Goal: Task Accomplishment & Management: Use online tool/utility

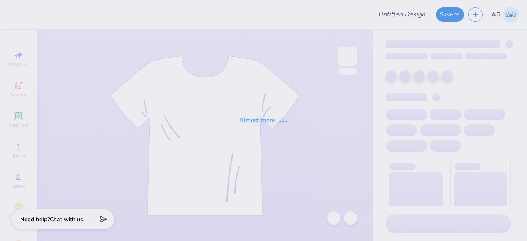
type input "GB White"
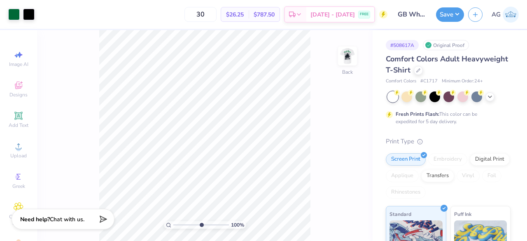
click at [201, 224] on input "range" at bounding box center [201, 224] width 56 height 7
click at [217, 225] on input "range" at bounding box center [201, 224] width 56 height 7
click at [182, 224] on input "range" at bounding box center [201, 224] width 56 height 7
click at [176, 224] on input "range" at bounding box center [201, 224] width 56 height 7
drag, startPoint x: 176, startPoint y: 224, endPoint x: 168, endPoint y: 224, distance: 7.8
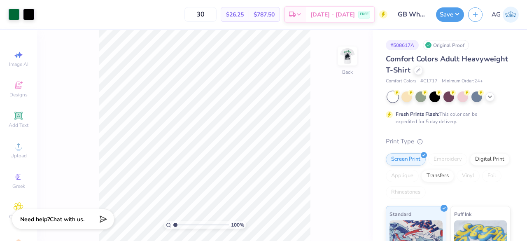
type input "1"
click at [173, 224] on input "range" at bounding box center [201, 224] width 56 height 7
type input "4.67"
click at [350, 55] on img at bounding box center [347, 56] width 33 height 33
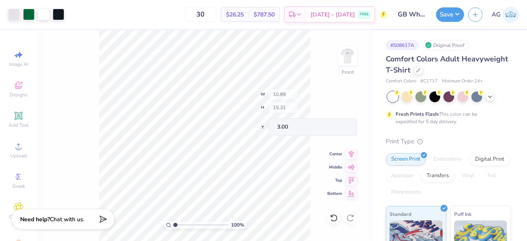
type input "10.89"
type input "15.31"
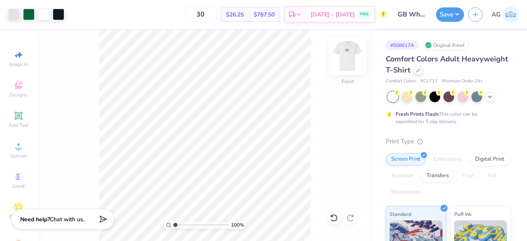
click at [354, 70] on img at bounding box center [347, 56] width 33 height 33
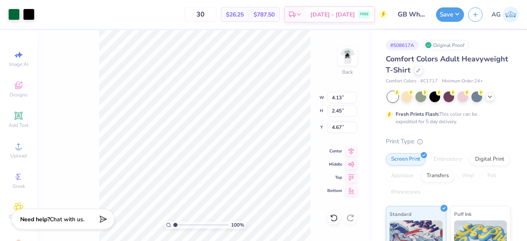
type input "4.23"
click at [187, 225] on input "range" at bounding box center [201, 224] width 56 height 7
type input "1"
click at [175, 224] on input "range" at bounding box center [201, 224] width 56 height 7
type input "3.00"
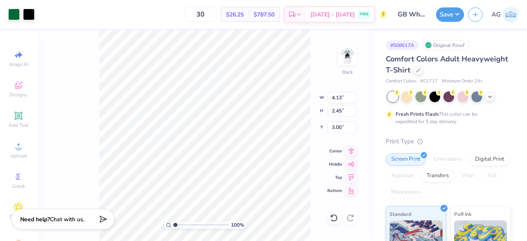
type input "2.68"
click at [191, 223] on input "range" at bounding box center [201, 224] width 56 height 7
click at [183, 223] on input "range" at bounding box center [201, 224] width 56 height 7
click at [176, 226] on input "range" at bounding box center [201, 224] width 56 height 7
click at [176, 223] on input "range" at bounding box center [201, 224] width 56 height 7
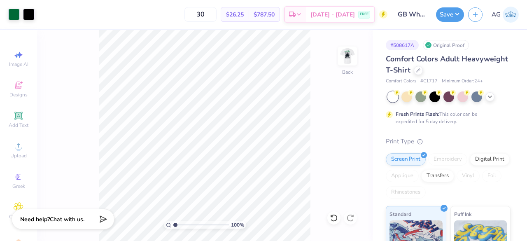
drag, startPoint x: 176, startPoint y: 223, endPoint x: 172, endPoint y: 222, distance: 4.1
type input "1"
click at [173, 222] on input "range" at bounding box center [201, 224] width 56 height 7
type input "3.00"
click at [385, 15] on circle at bounding box center [383, 14] width 8 height 8
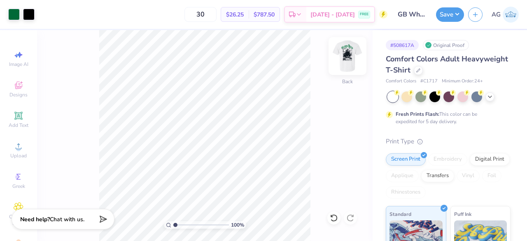
click at [346, 51] on img at bounding box center [347, 56] width 33 height 33
click at [353, 53] on img at bounding box center [347, 56] width 33 height 33
click at [345, 65] on img at bounding box center [347, 56] width 33 height 33
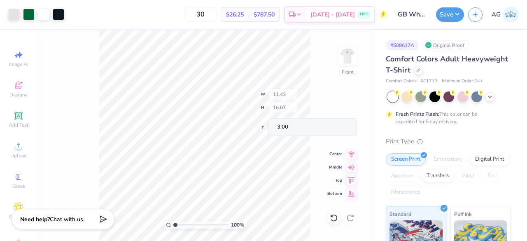
type input "11.43"
type input "16.07"
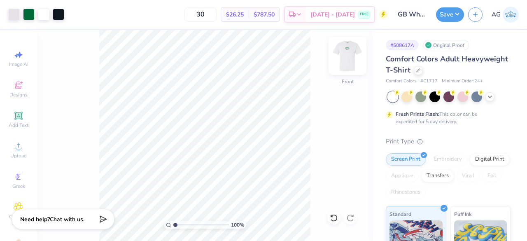
click at [345, 55] on img at bounding box center [347, 56] width 33 height 33
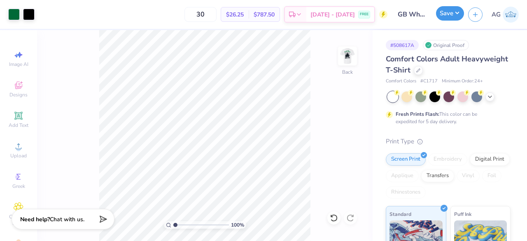
click at [454, 9] on button "Save" at bounding box center [450, 13] width 28 height 14
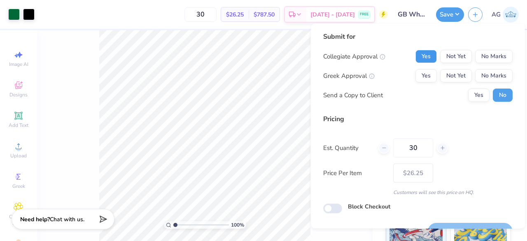
click at [417, 51] on button "Yes" at bounding box center [425, 56] width 21 height 13
click at [486, 74] on button "No Marks" at bounding box center [493, 75] width 37 height 13
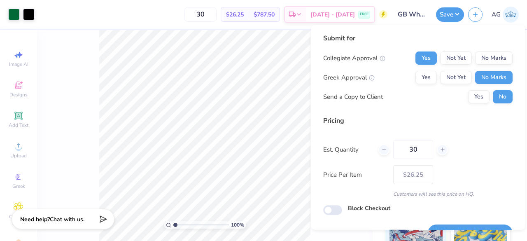
scroll to position [19, 0]
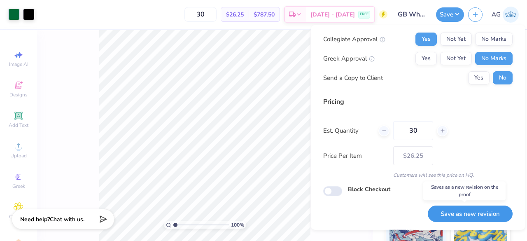
click at [480, 215] on button "Save as new revision" at bounding box center [470, 213] width 85 height 17
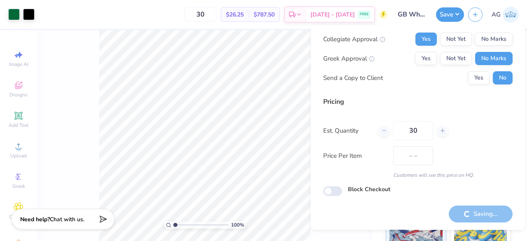
type input "$26.25"
click at [382, 12] on circle at bounding box center [383, 14] width 8 height 8
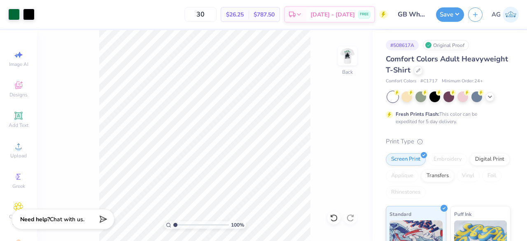
click at [382, 15] on circle at bounding box center [383, 14] width 8 height 8
click at [119, 15] on div "30 $26.25 Per Item $787.50 Total Est. Delivery [DATE] - [DATE] FREE" at bounding box center [213, 14] width 349 height 29
click at [382, 14] on circle at bounding box center [383, 14] width 8 height 8
click at [458, 10] on button "Save" at bounding box center [450, 13] width 28 height 14
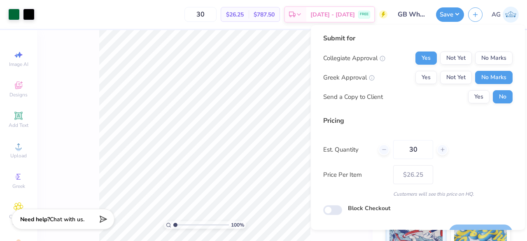
scroll to position [19, 0]
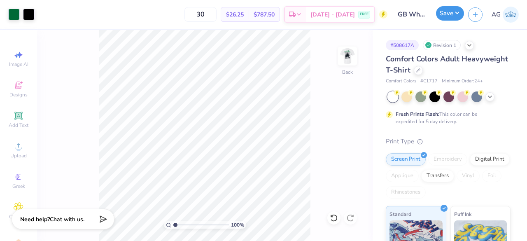
click at [456, 16] on button "Save" at bounding box center [450, 13] width 28 height 14
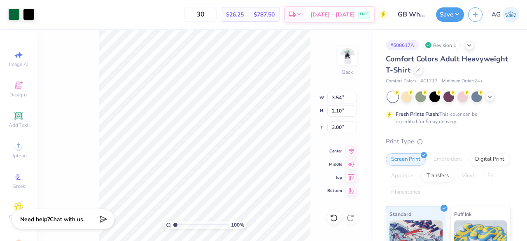
type input "3.54"
type input "2.10"
click at [341, 60] on img at bounding box center [347, 56] width 33 height 33
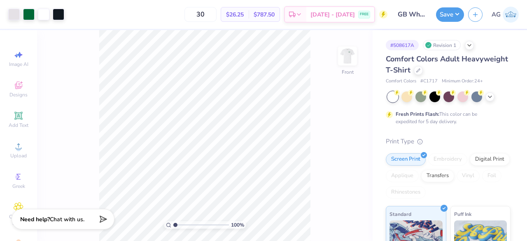
click at [326, 126] on div "100 % Front" at bounding box center [205, 135] width 336 height 211
click at [354, 56] on img at bounding box center [347, 56] width 33 height 33
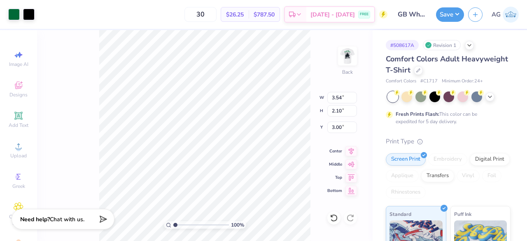
type input "3.84"
type input "2.27"
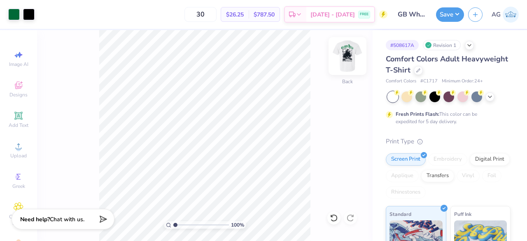
click at [343, 61] on img at bounding box center [347, 56] width 33 height 33
click at [355, 56] on img at bounding box center [347, 56] width 33 height 33
click at [452, 14] on button "Save" at bounding box center [450, 13] width 28 height 14
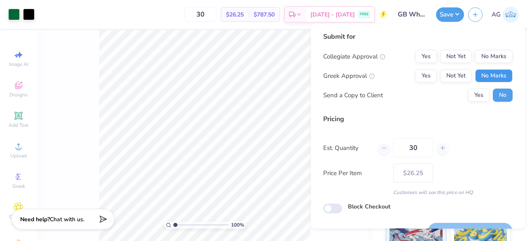
click at [485, 75] on button "No Marks" at bounding box center [493, 75] width 37 height 13
click at [416, 56] on button "Yes" at bounding box center [425, 56] width 21 height 13
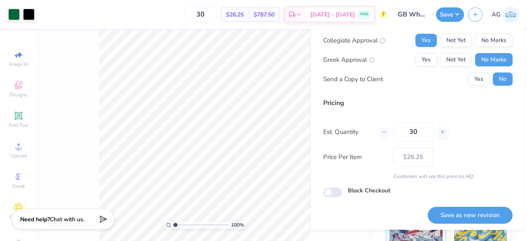
scroll to position [19, 0]
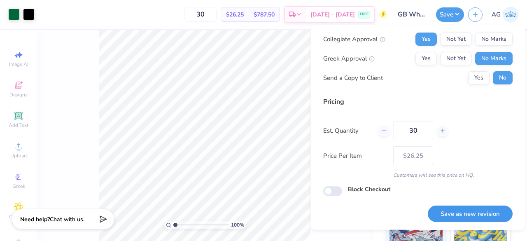
click at [455, 213] on button "Save as new revision" at bounding box center [470, 213] width 85 height 17
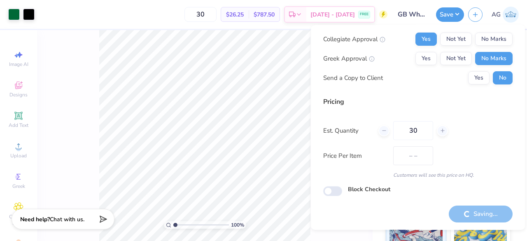
type input "$26.25"
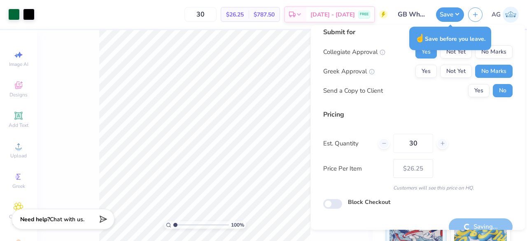
scroll to position [0, 0]
